Goal: Information Seeking & Learning: Check status

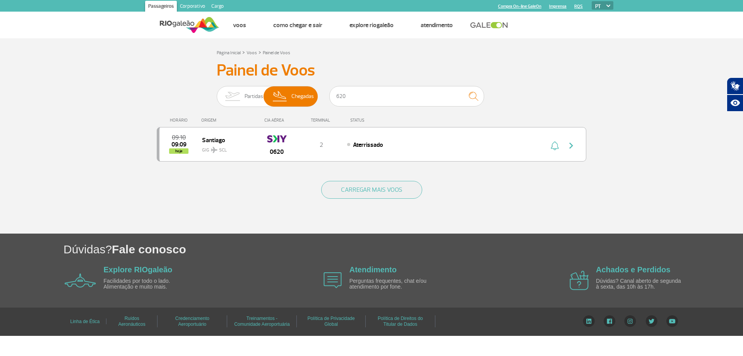
click at [405, 97] on input "620" at bounding box center [406, 96] width 155 height 21
click at [363, 103] on input "1262" at bounding box center [406, 96] width 155 height 21
click at [357, 99] on input "754" at bounding box center [406, 96] width 155 height 21
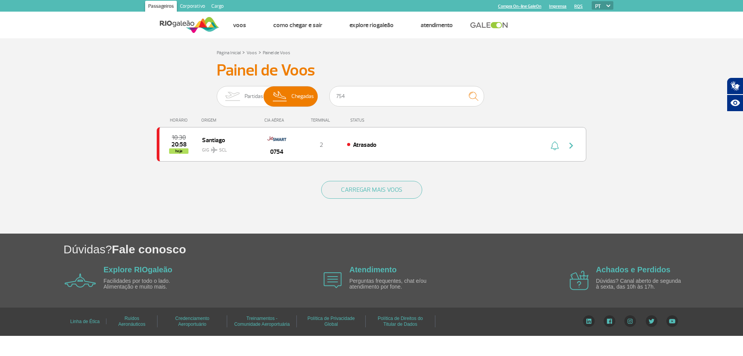
click at [357, 99] on input "754" at bounding box center [406, 96] width 155 height 21
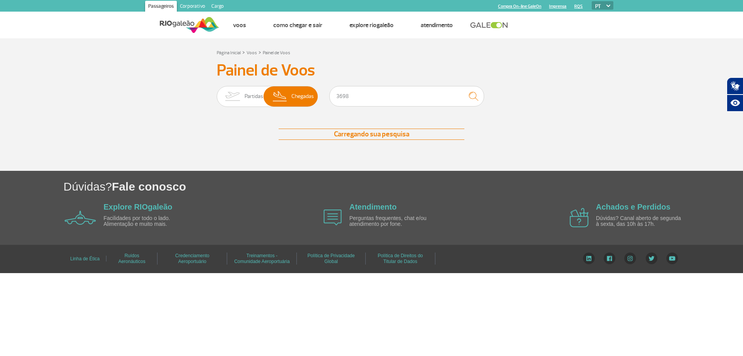
type input "3698"
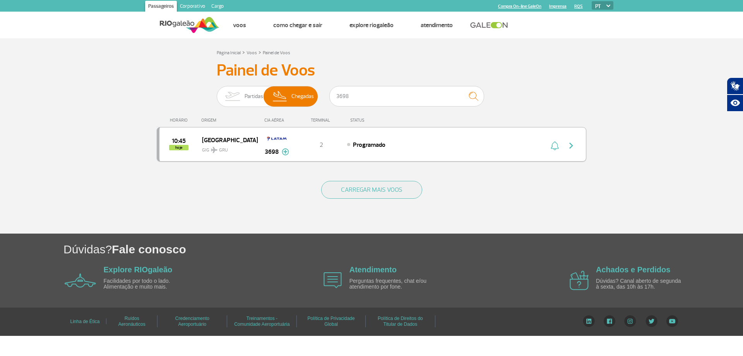
click at [198, 151] on div "10:45 hoje [GEOGRAPHIC_DATA] GRU 3698 2 Programado Parcerias: Delta Airlines 61…" at bounding box center [372, 144] width 430 height 34
click at [401, 192] on button "CARREGAR MAIS VOOS" at bounding box center [371, 190] width 101 height 18
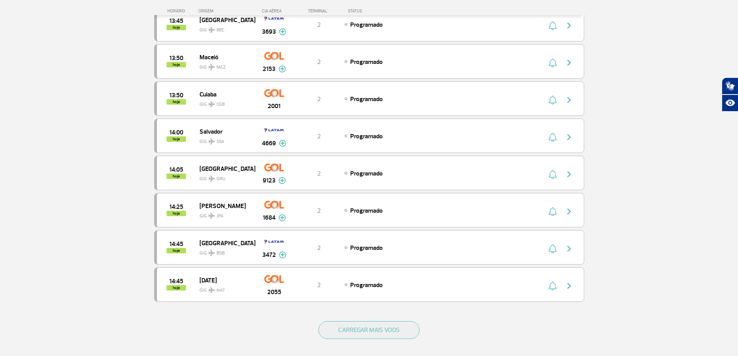
scroll to position [1436, 0]
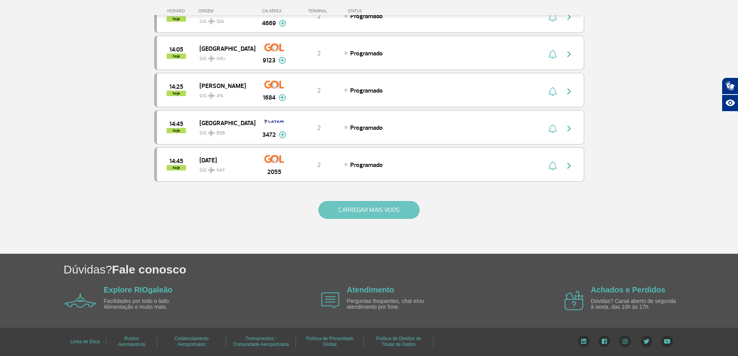
click at [393, 213] on button "CARREGAR MAIS VOOS" at bounding box center [368, 210] width 101 height 18
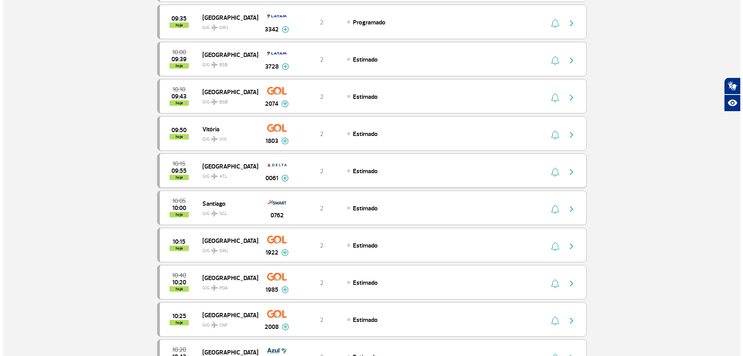
scroll to position [0, 0]
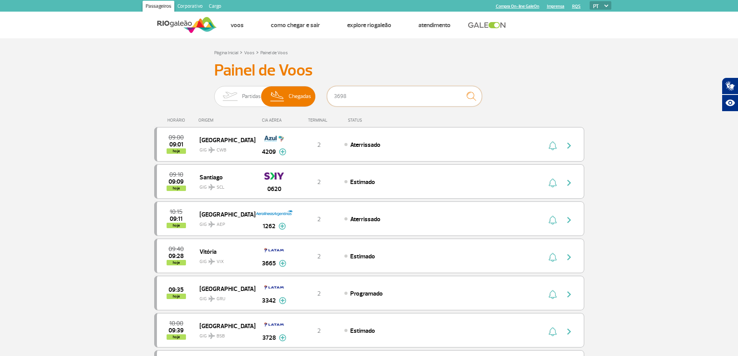
click at [380, 96] on input "3698" at bounding box center [404, 96] width 155 height 21
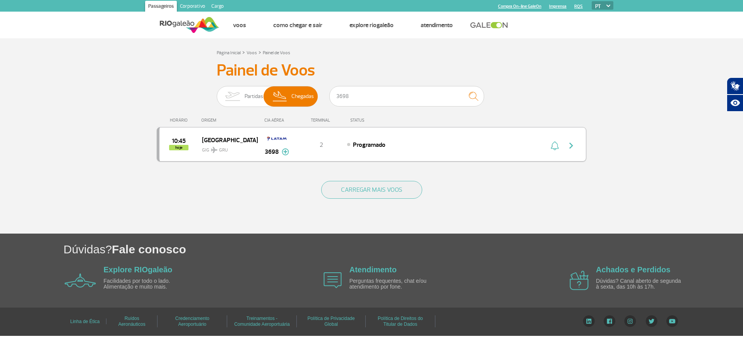
click at [432, 142] on div "Programado" at bounding box center [432, 144] width 171 height 9
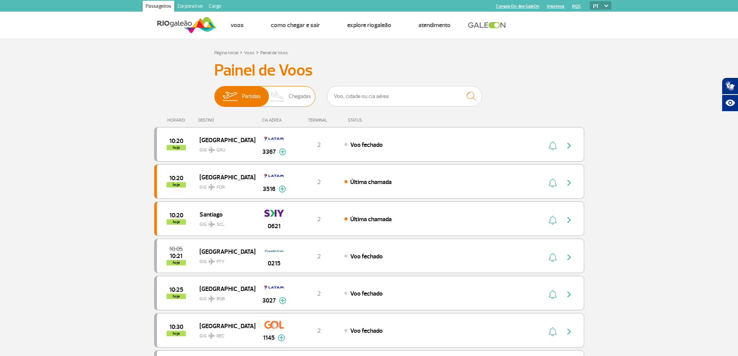
click at [294, 105] on span "Chegadas" at bounding box center [299, 96] width 22 height 20
click at [214, 93] on input "Partidas Chegadas" at bounding box center [214, 93] width 0 height 0
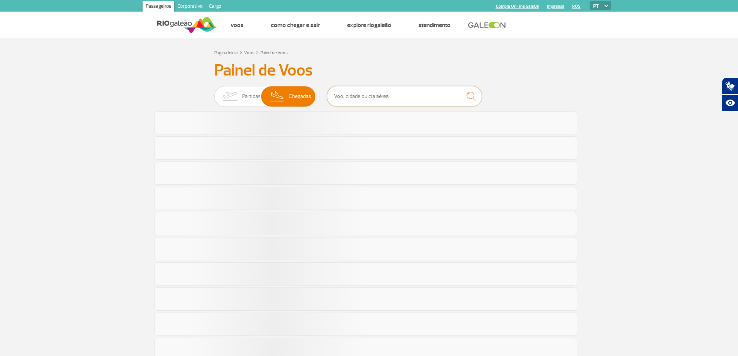
click at [364, 88] on input "text" at bounding box center [404, 96] width 155 height 21
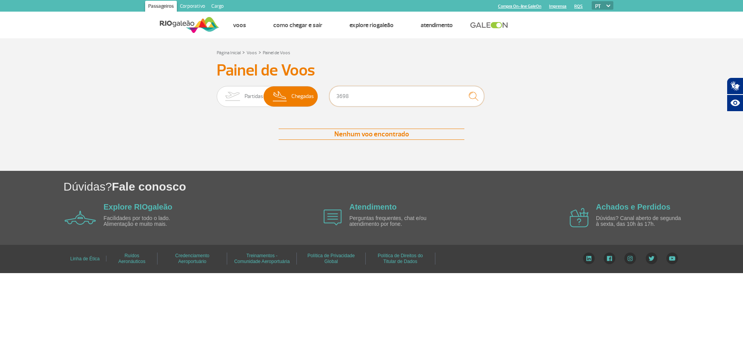
type input "3698"
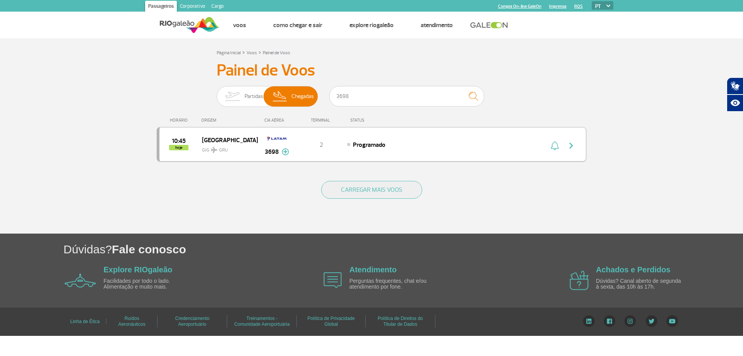
click at [286, 151] on img at bounding box center [285, 151] width 7 height 7
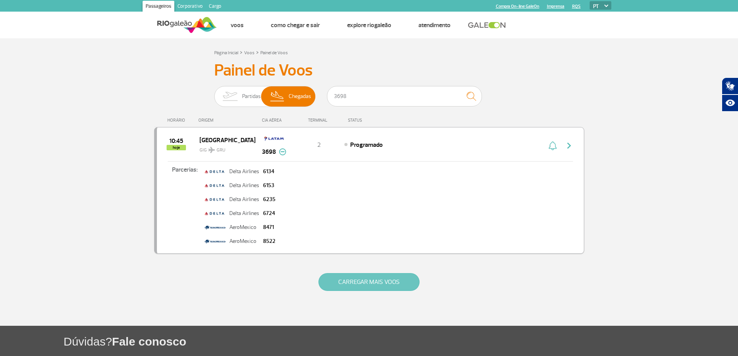
click at [348, 275] on button "CARREGAR MAIS VOOS" at bounding box center [368, 282] width 101 height 18
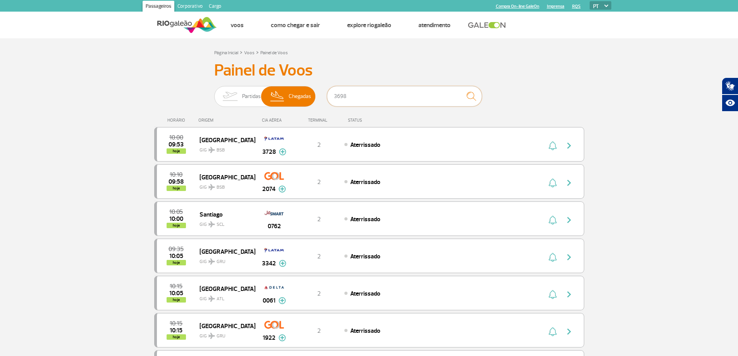
click at [377, 93] on input "3698" at bounding box center [404, 96] width 155 height 21
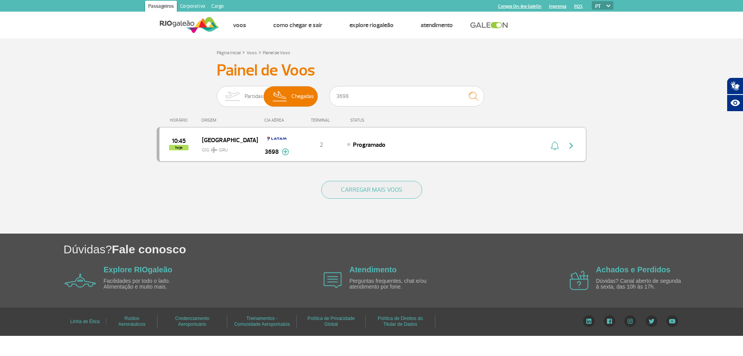
click at [570, 145] on img "button" at bounding box center [571, 145] width 9 height 9
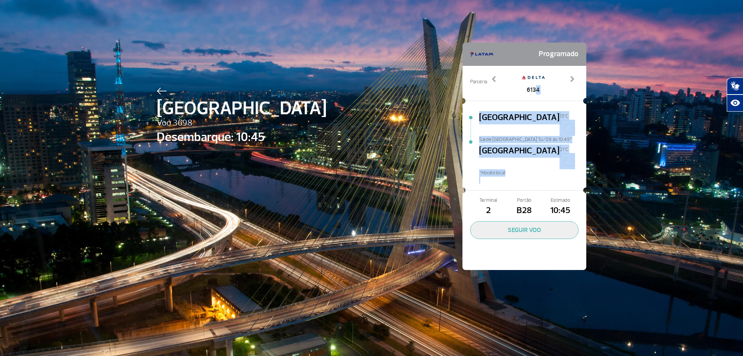
drag, startPoint x: 532, startPoint y: 89, endPoint x: 546, endPoint y: 180, distance: 92.4
click at [546, 180] on div "Programado Parceria: 6134 6153 6235 6724 8471 8522 Previous Next [GEOGRAPHIC_DA…" at bounding box center [525, 156] width 124 height 227
click at [546, 197] on span "Estimado" at bounding box center [561, 200] width 36 height 7
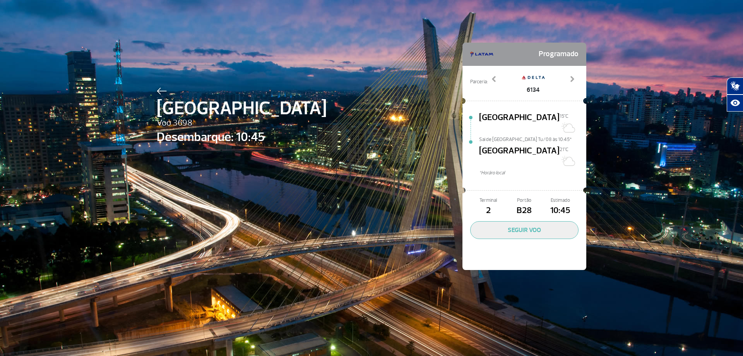
click at [537, 169] on span "*Horáro local" at bounding box center [532, 172] width 107 height 7
click at [525, 221] on button "SEGUIR VOO" at bounding box center [524, 230] width 108 height 18
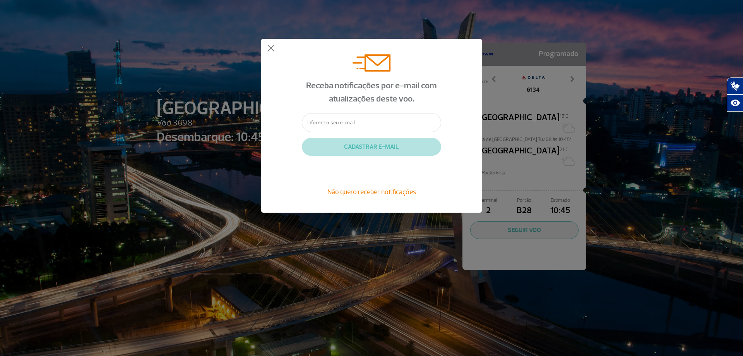
click at [269, 53] on div "Receba notificações por e-mail com atualizações deste voo. CADASTRAR E-MAIL Não…" at bounding box center [371, 126] width 221 height 174
click at [270, 49] on button at bounding box center [271, 49] width 8 height 8
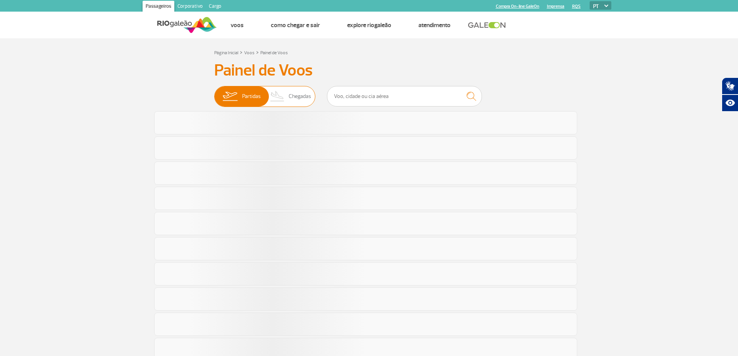
click at [304, 97] on span "Chegadas" at bounding box center [299, 96] width 22 height 20
click at [214, 93] on input "Partidas Chegadas" at bounding box center [214, 93] width 0 height 0
click at [374, 94] on input "text" at bounding box center [404, 96] width 155 height 21
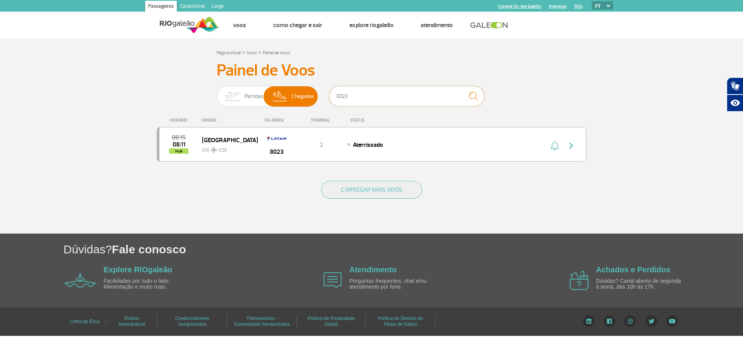
click at [377, 94] on input "8023" at bounding box center [406, 96] width 155 height 21
click at [354, 99] on input "1262" at bounding box center [406, 96] width 155 height 21
type input "3698"
